Goal: Find specific page/section: Find specific page/section

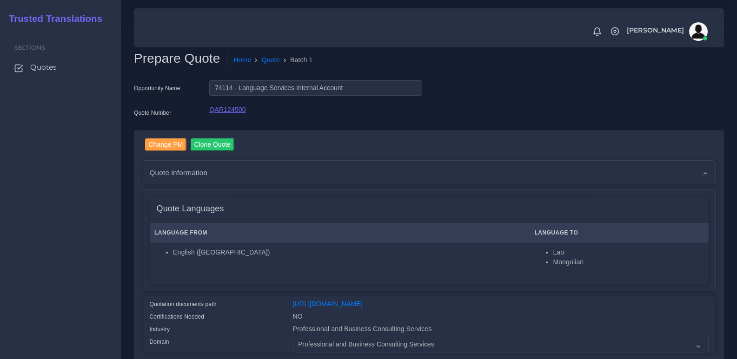
click at [231, 109] on link "QAR124500" at bounding box center [227, 109] width 36 height 7
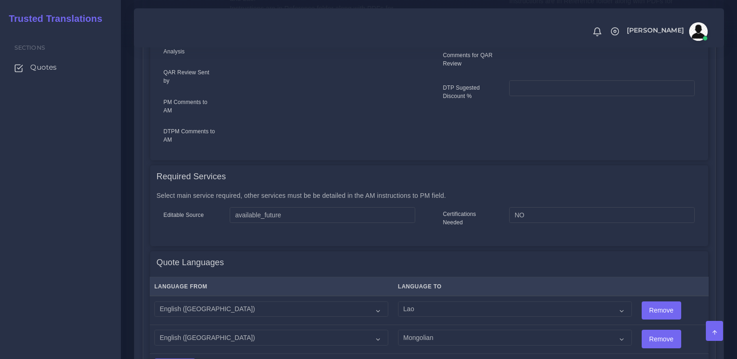
scroll to position [511, 0]
